Goal: Navigation & Orientation: Find specific page/section

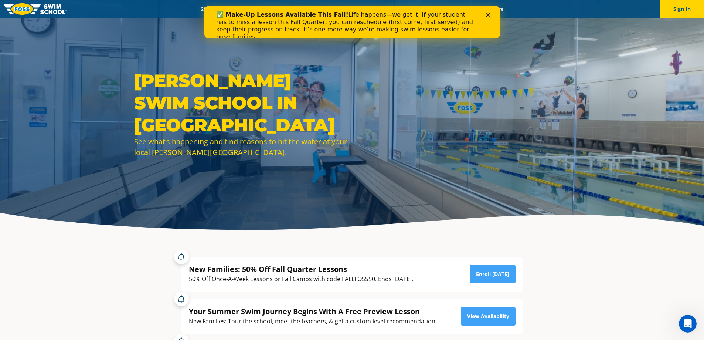
click at [487, 15] on icon "Close" at bounding box center [488, 15] width 4 height 4
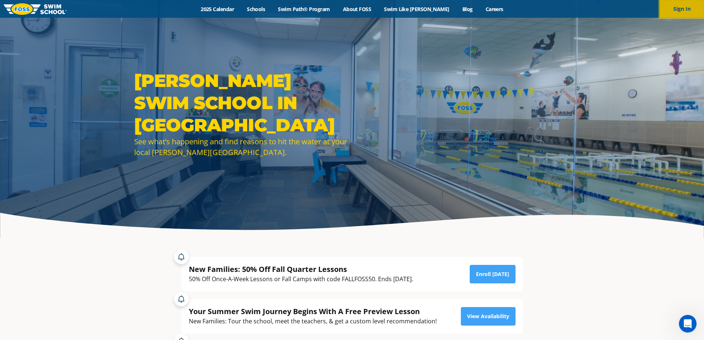
click at [683, 9] on button "Sign In" at bounding box center [682, 9] width 44 height 18
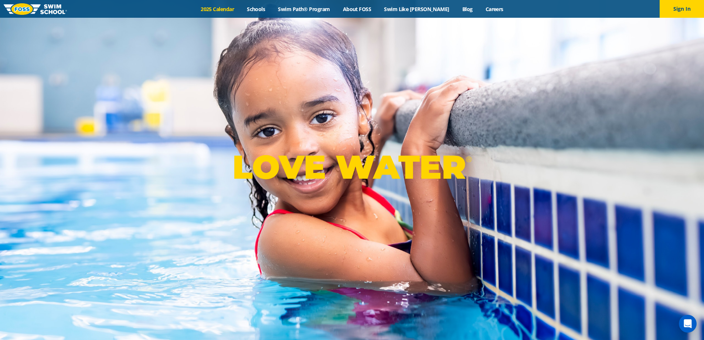
click at [223, 7] on link "2025 Calendar" at bounding box center [217, 9] width 46 height 7
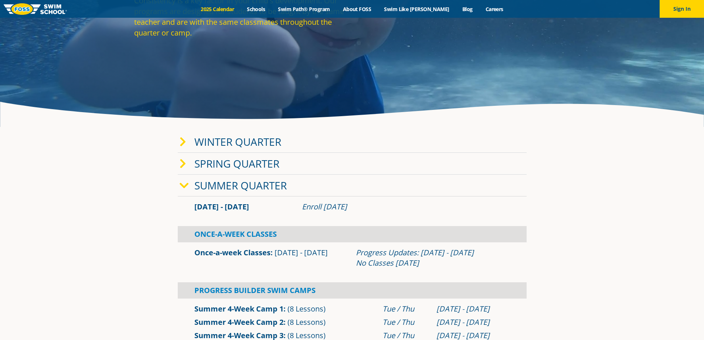
scroll to position [111, 0]
click at [181, 188] on icon at bounding box center [184, 185] width 9 height 10
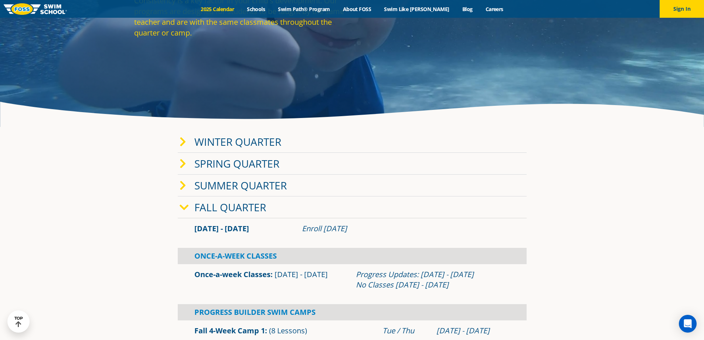
scroll to position [148, 0]
